Goal: Ask a question

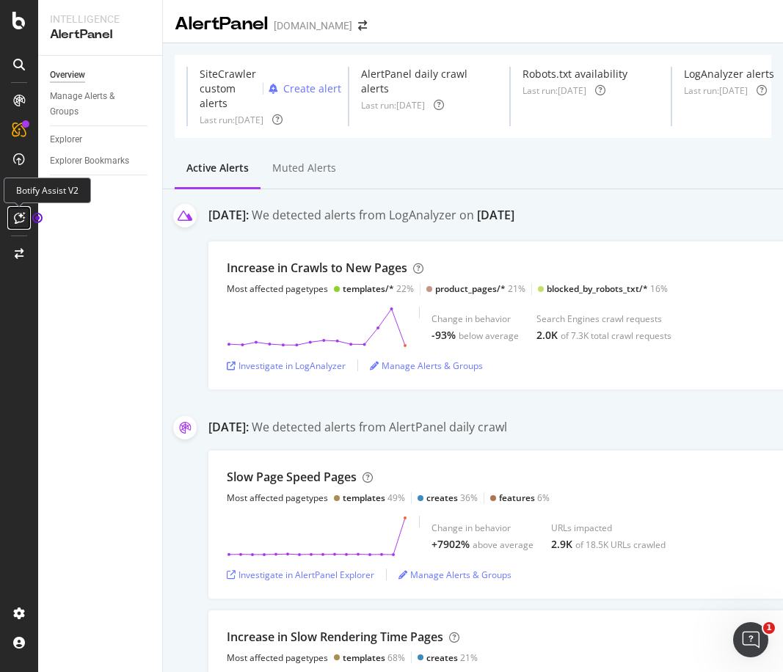
click at [18, 219] on icon at bounding box center [19, 218] width 11 height 12
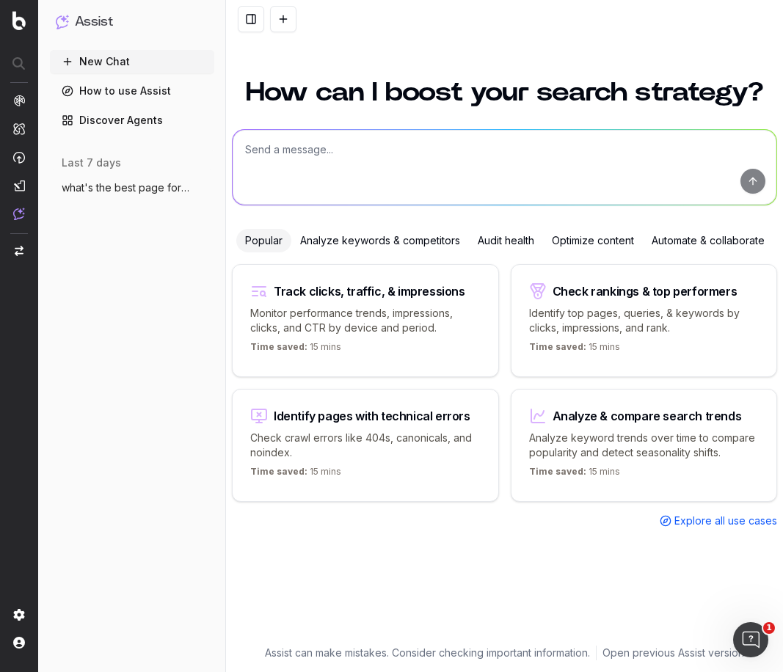
click at [452, 170] on textarea at bounding box center [505, 167] width 544 height 75
